Goal: Find specific page/section: Find specific page/section

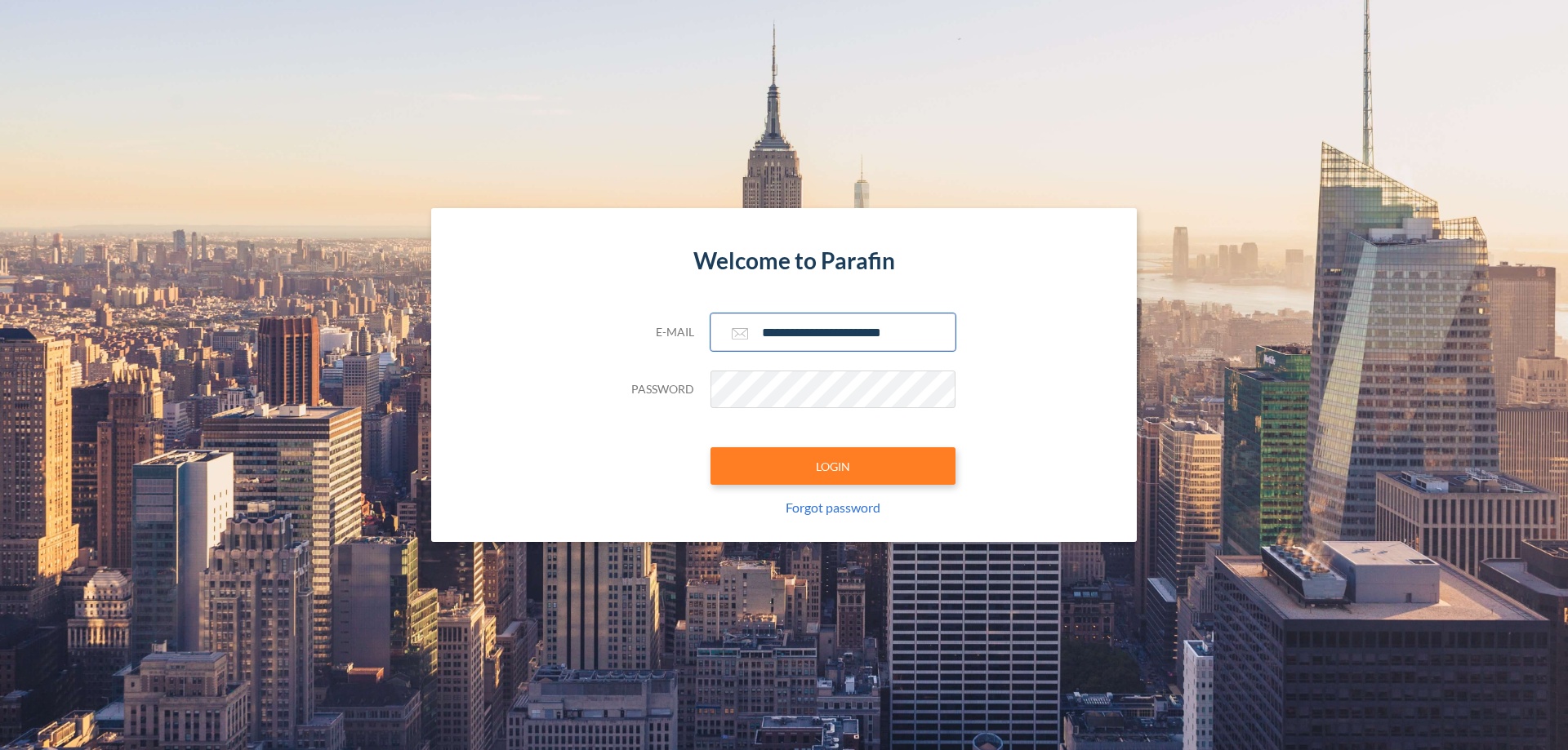
type input "**********"
click at [833, 466] on button "LOGIN" at bounding box center [833, 466] width 245 height 37
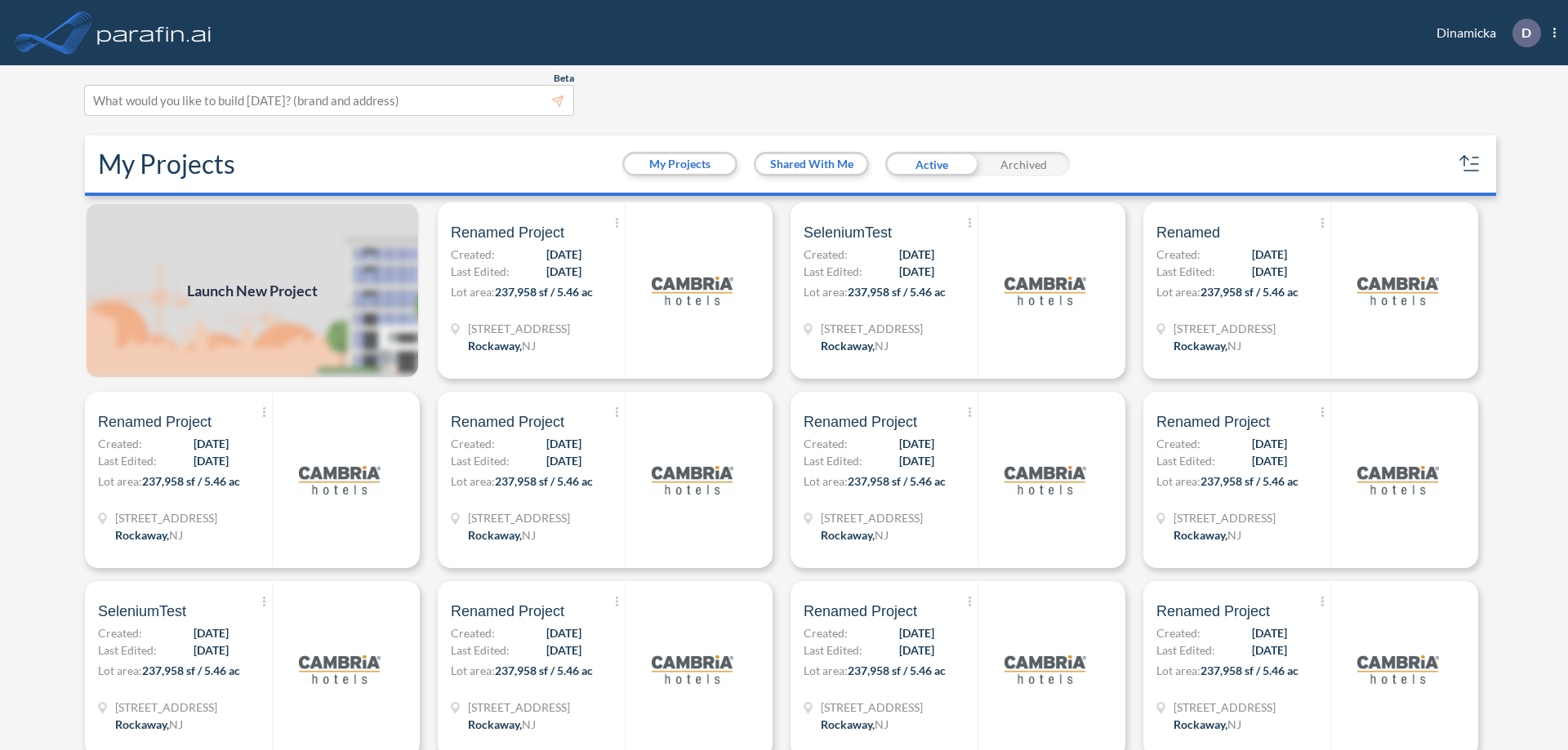
scroll to position [4, 0]
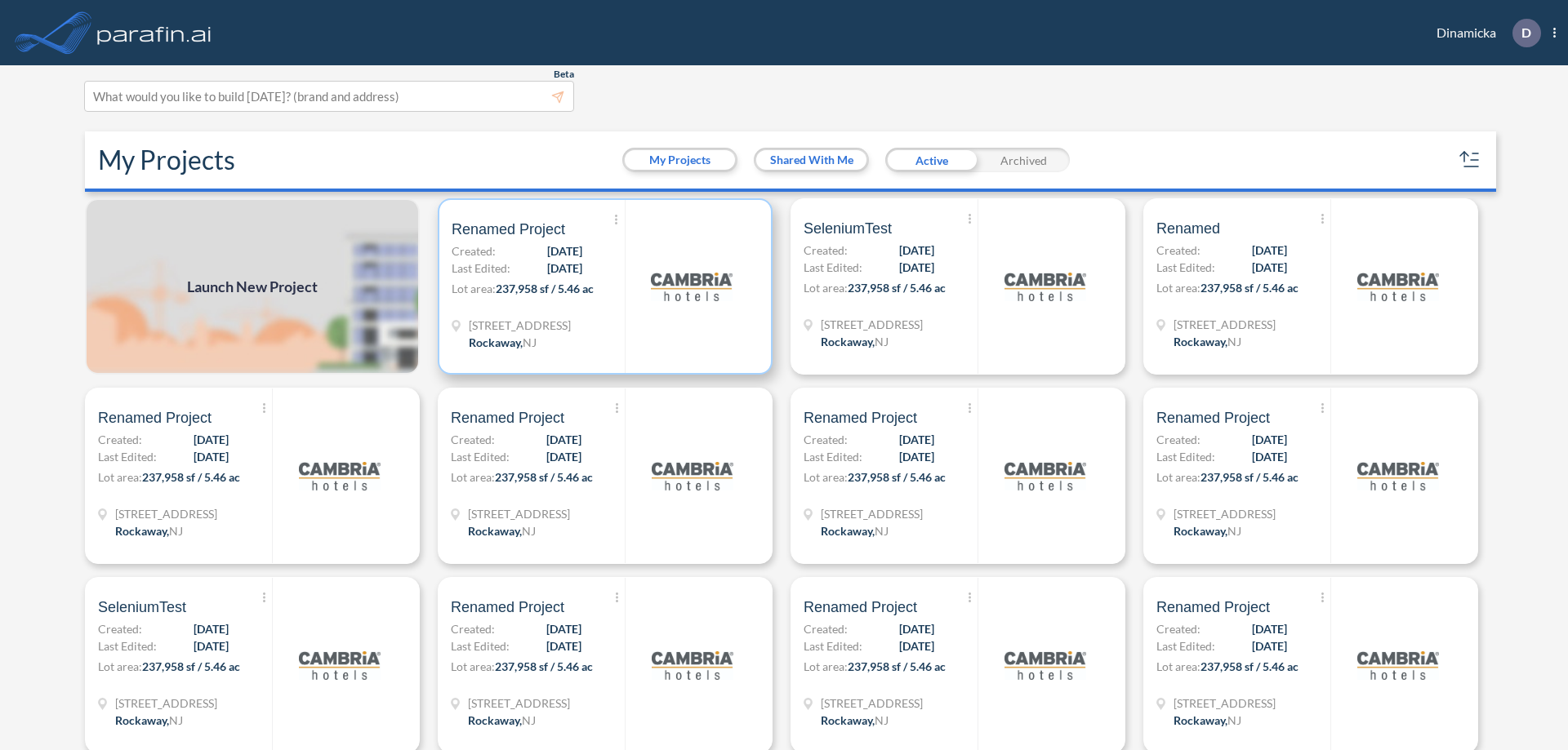
click at [602, 286] on p "Lot area: 237,958 sf / 5.46 ac" at bounding box center [538, 292] width 173 height 24
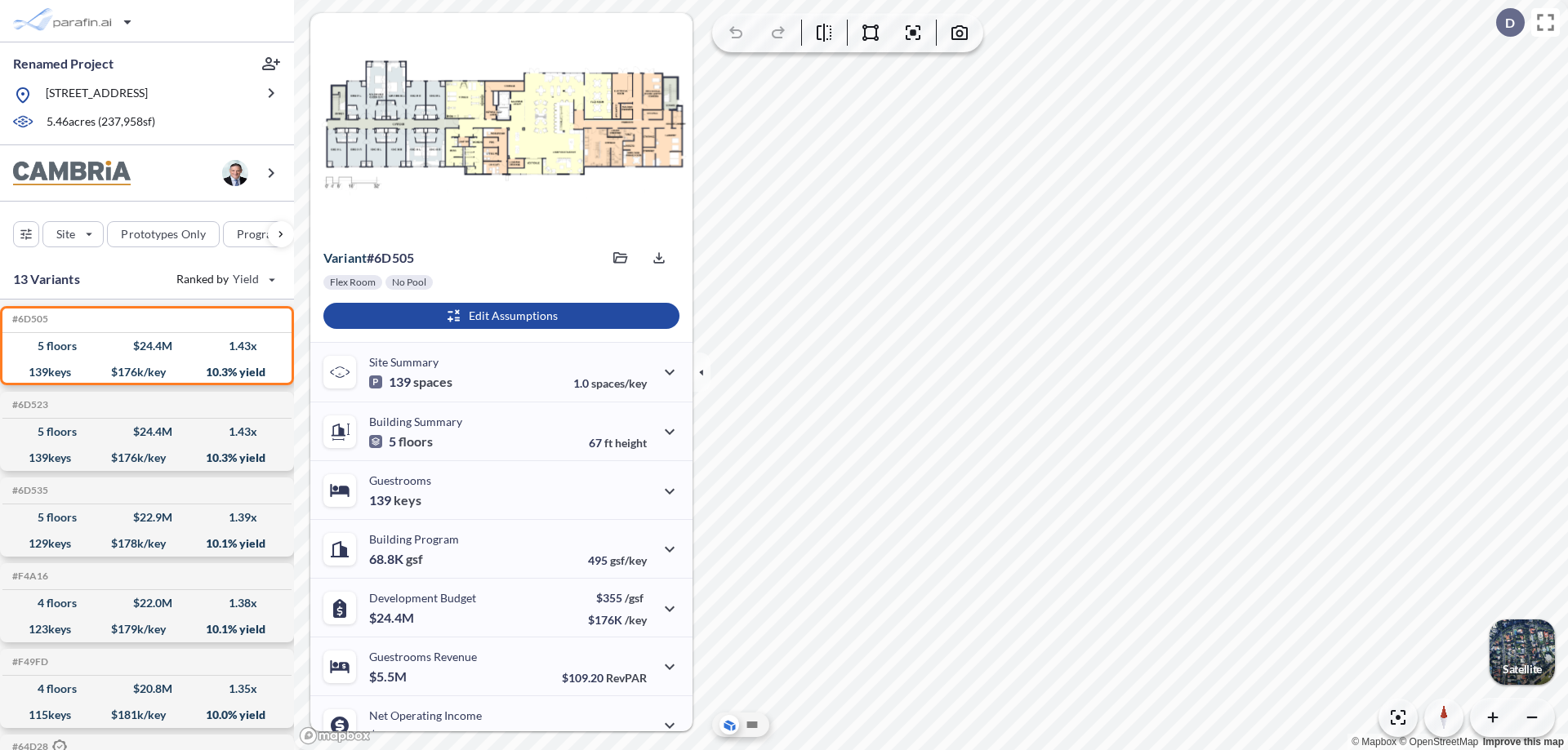
scroll to position [82, 0]
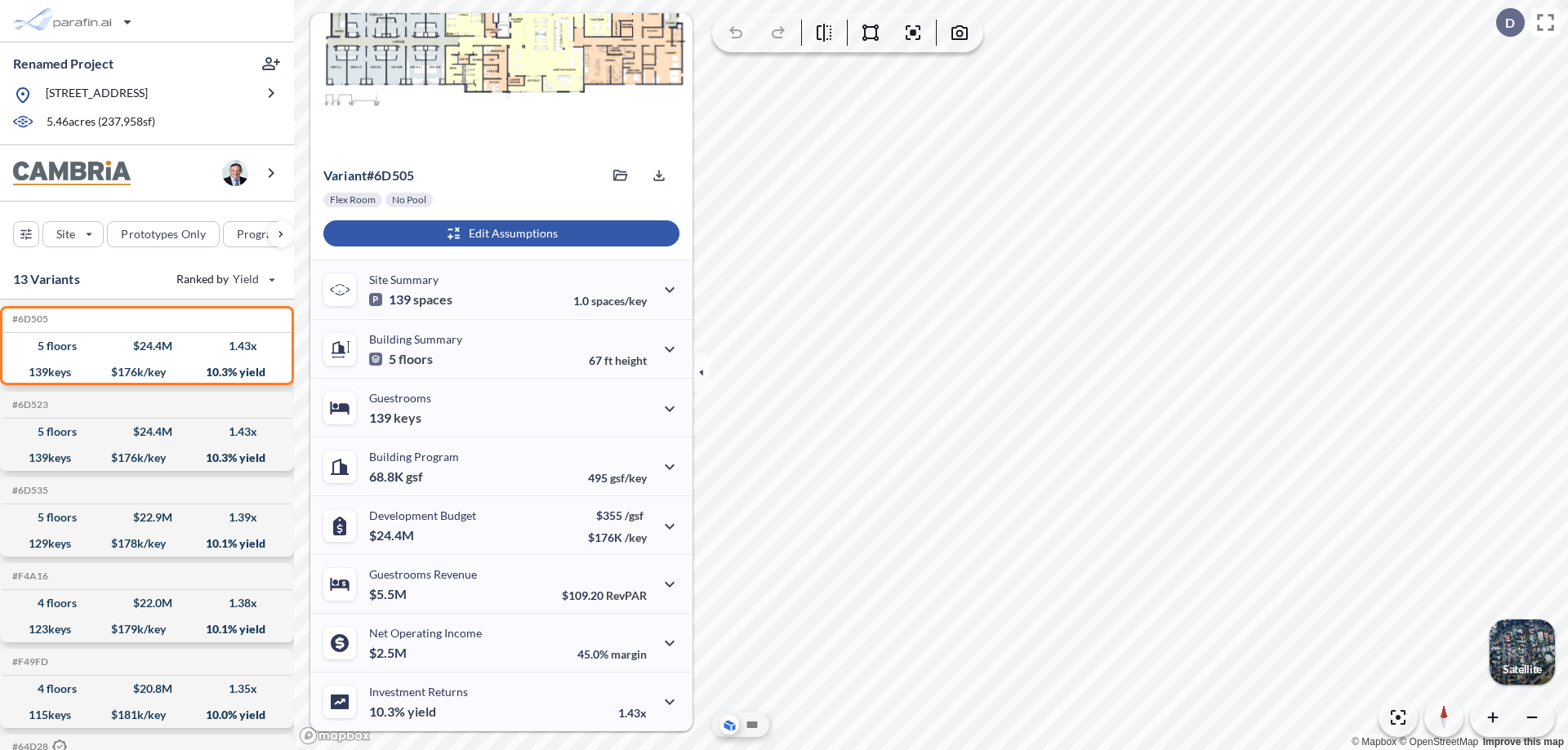
click at [499, 234] on div "button" at bounding box center [501, 233] width 356 height 26
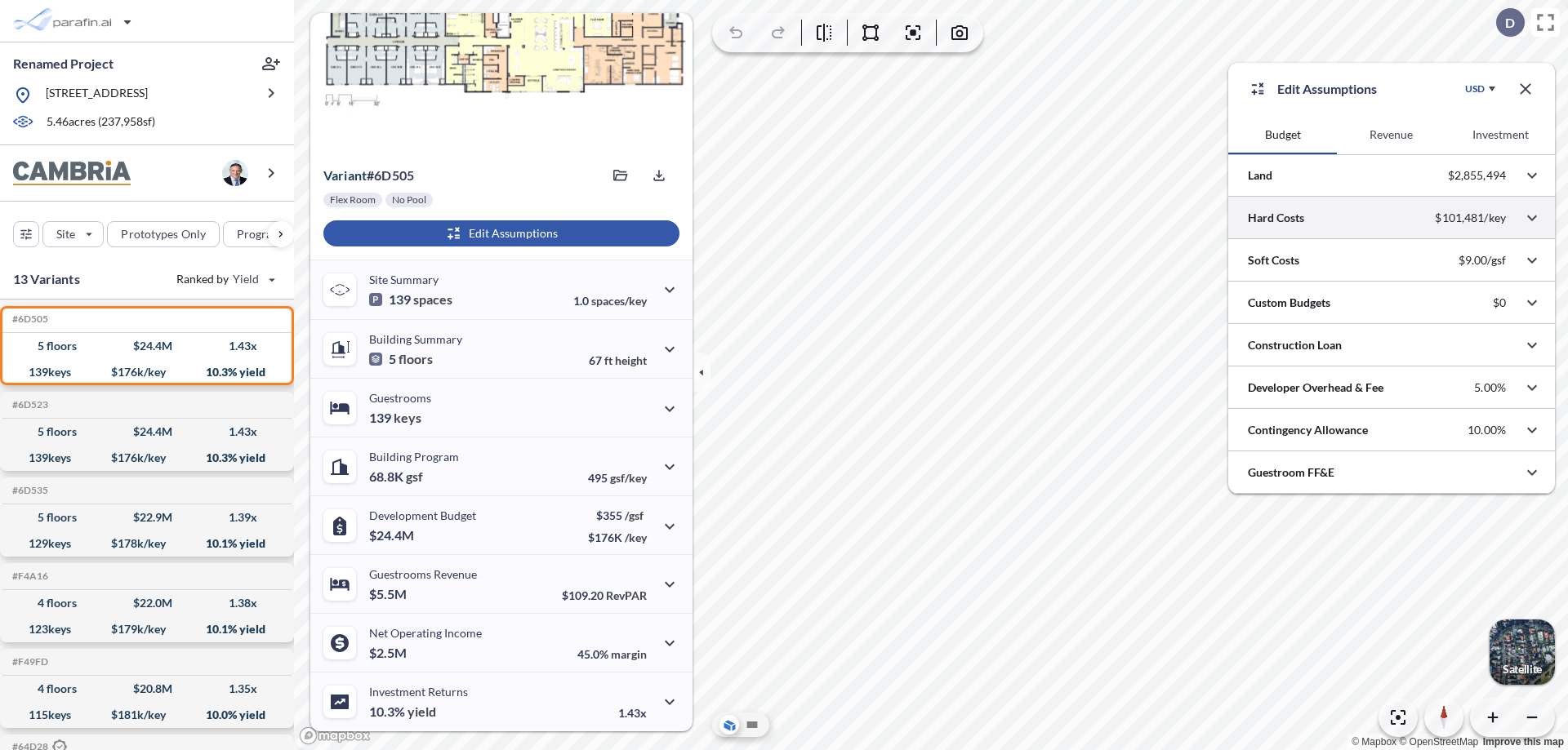
click at [1392, 218] on div at bounding box center [1391, 217] width 326 height 42
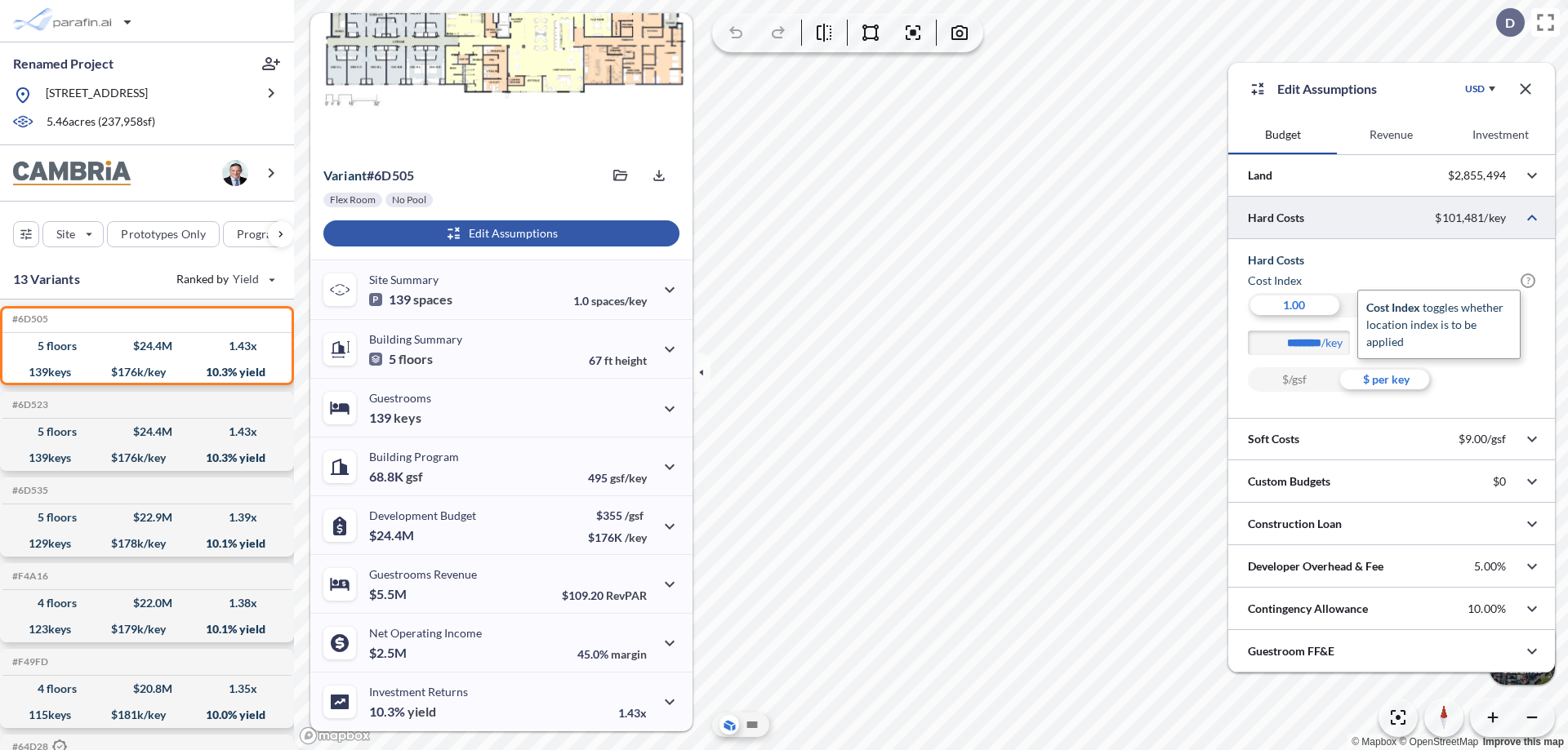
click at [1528, 281] on span "?" at bounding box center [1528, 280] width 14 height 14
